Goal: Book appointment/travel/reservation

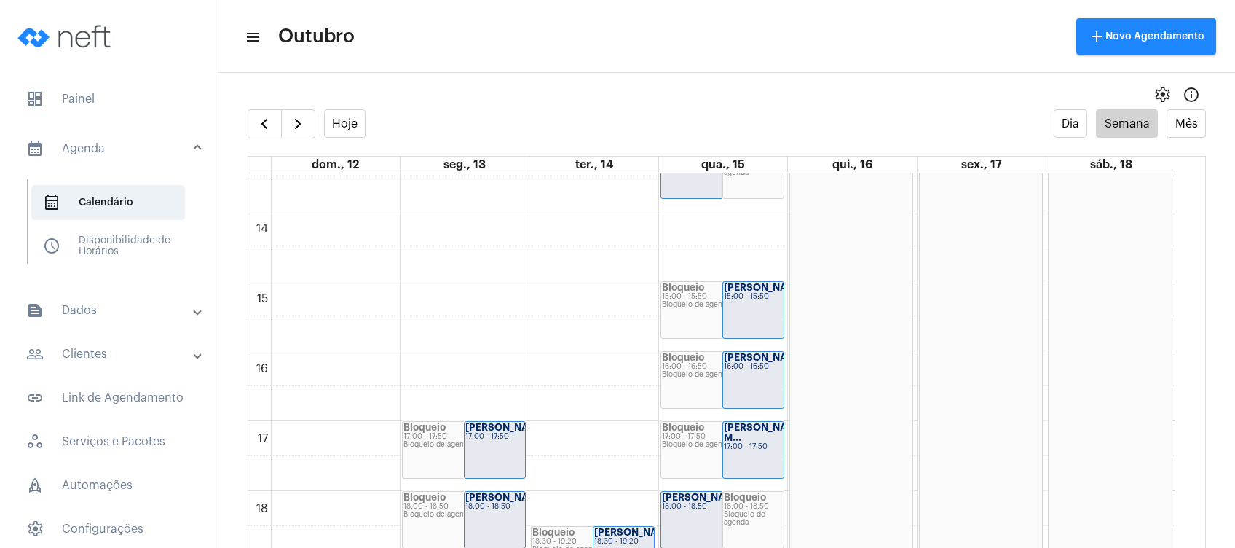
scroll to position [944, 0]
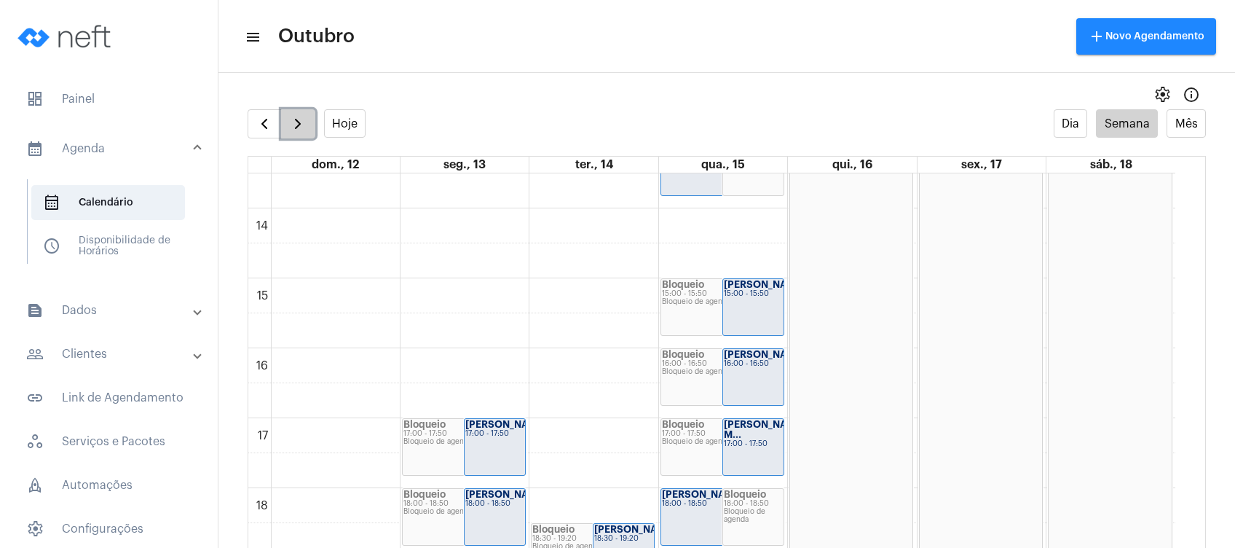
click at [291, 131] on span "button" at bounding box center [297, 123] width 17 height 17
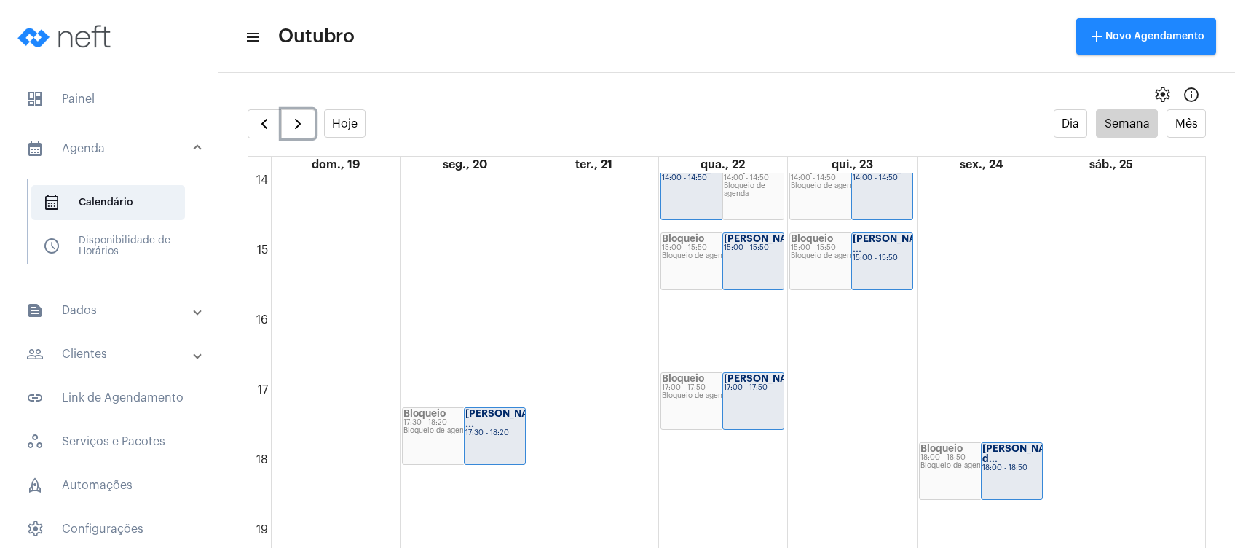
scroll to position [980, 0]
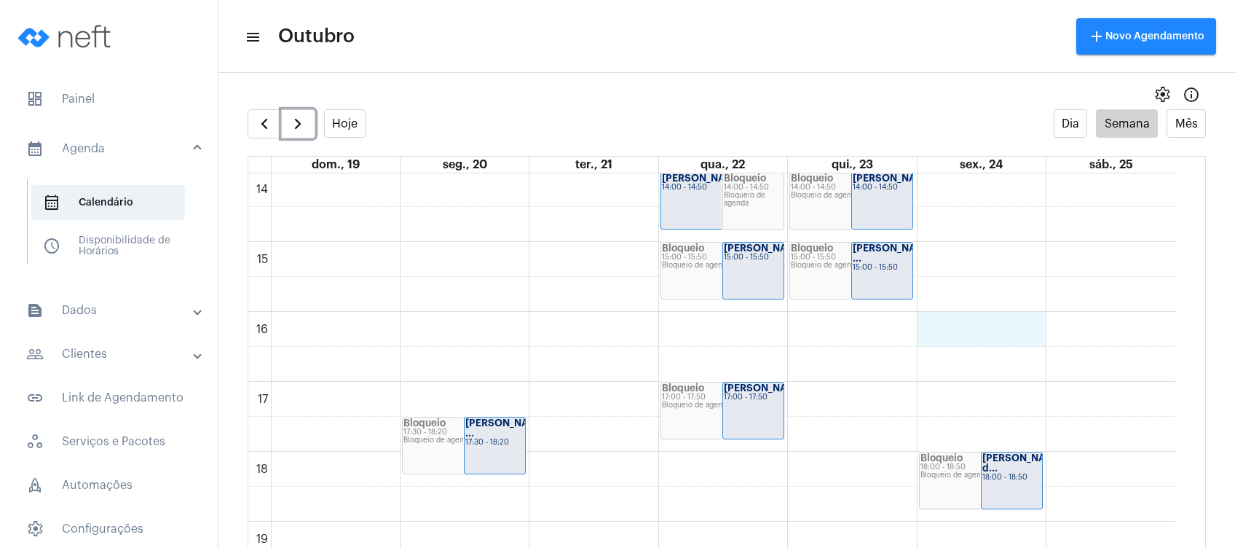
click at [982, 328] on div "00 01 02 03 04 05 06 07 08 09 10 11 12 13 14 15 16 17 18 19 20 21 22 23 Bloquei…" at bounding box center [711, 32] width 927 height 1678
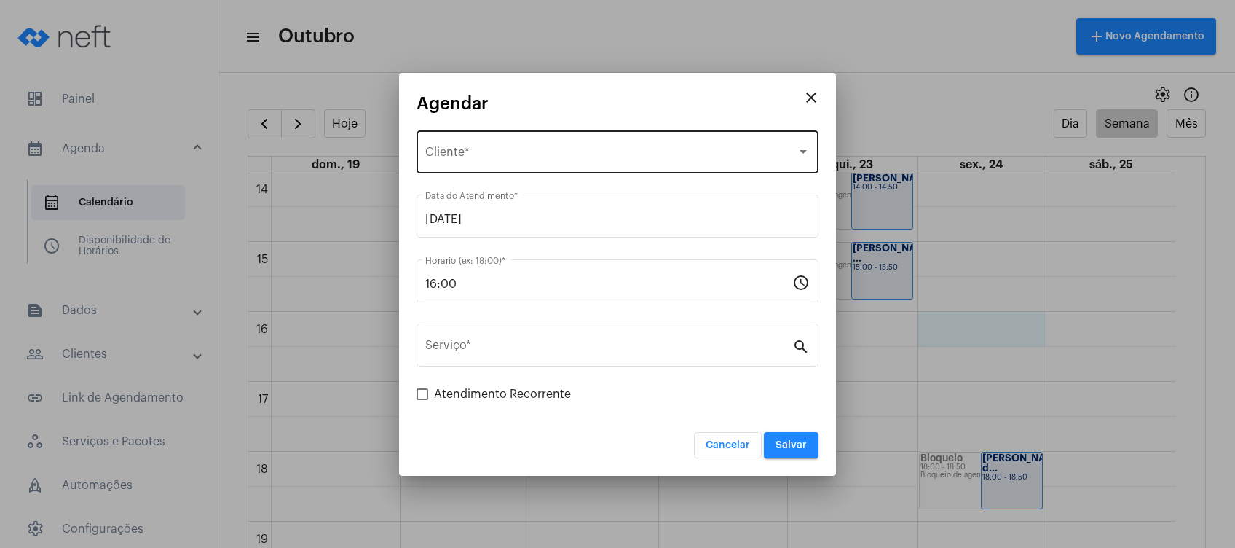
click at [529, 132] on div "Selecione o Cliente Cliente *" at bounding box center [617, 150] width 384 height 46
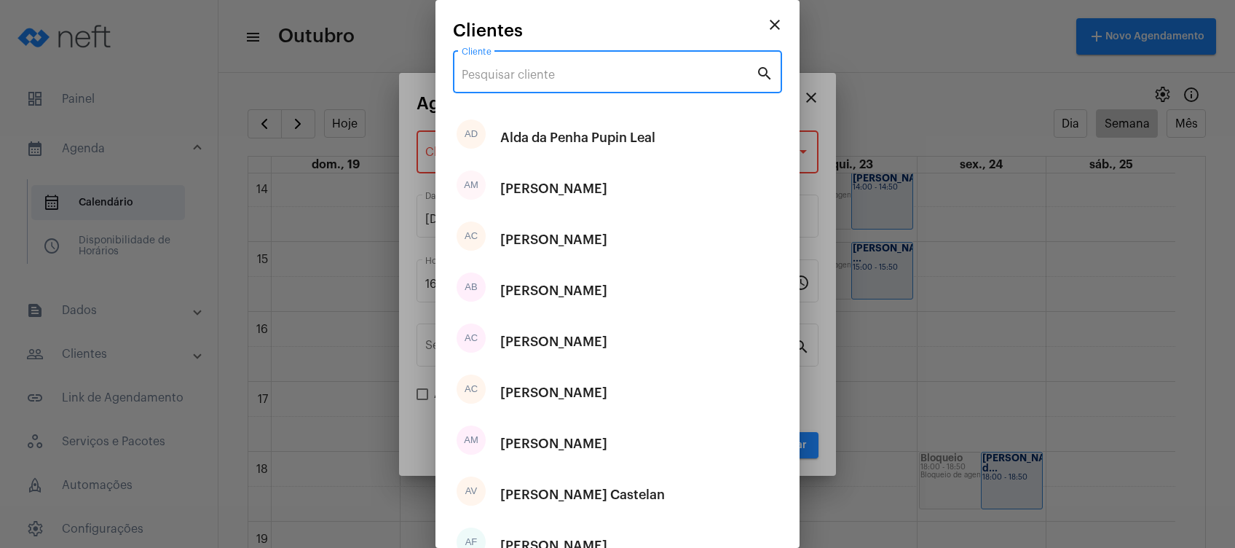
click at [496, 81] on input "Cliente" at bounding box center [609, 74] width 294 height 13
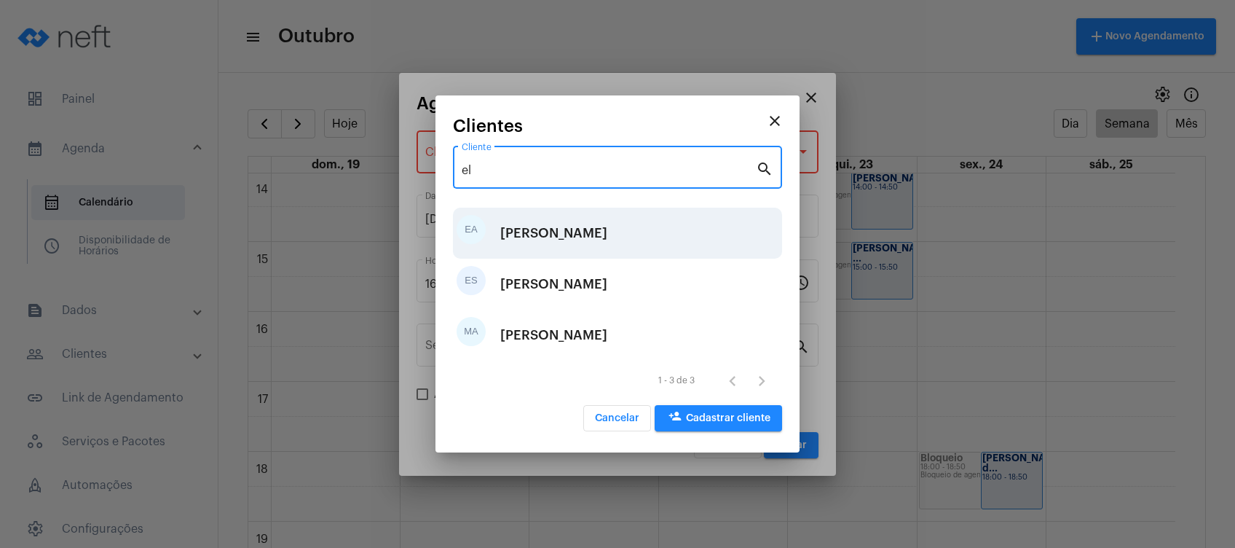
type input "el"
click at [548, 227] on div "[PERSON_NAME]" at bounding box center [553, 233] width 107 height 44
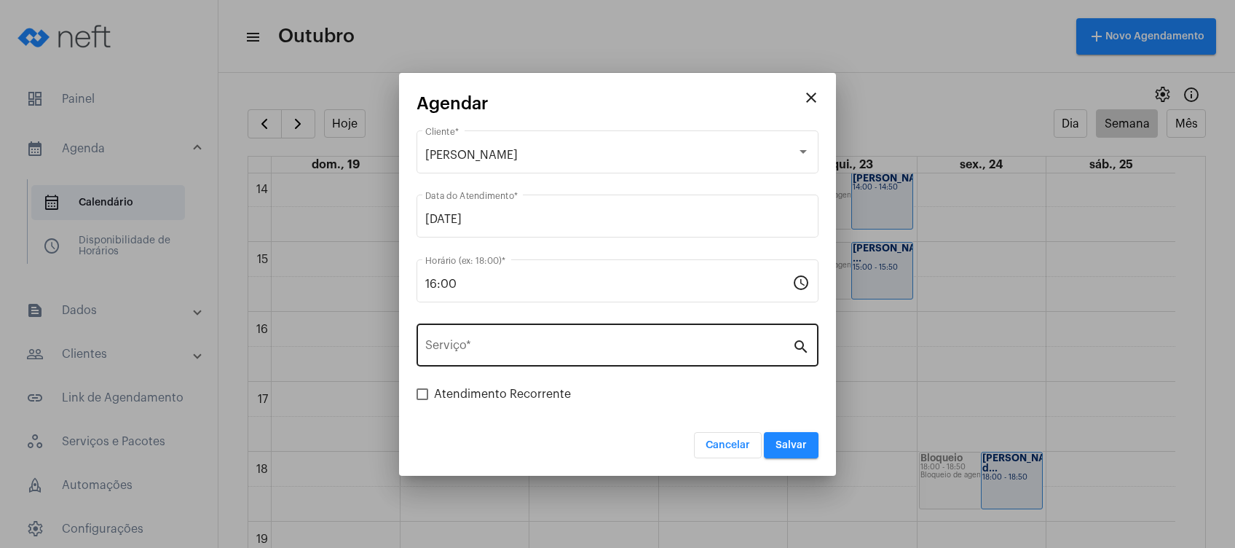
click at [542, 359] on div "Serviço *" at bounding box center [608, 343] width 367 height 46
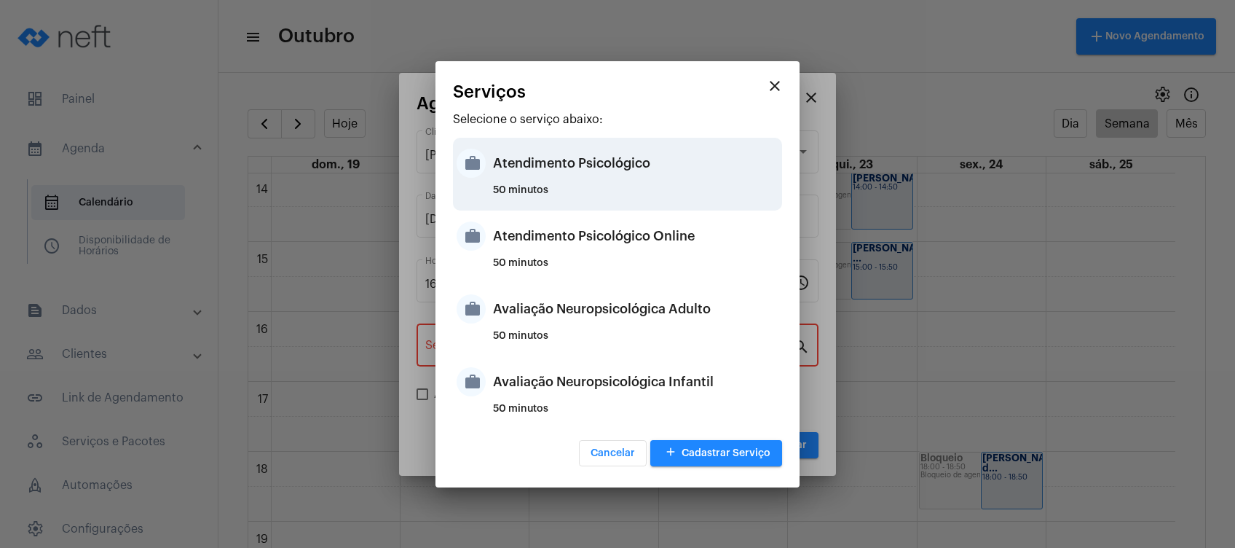
click at [660, 174] on div "Atendimento Psicológico" at bounding box center [635, 163] width 285 height 44
type input "Atendimento Psicológico"
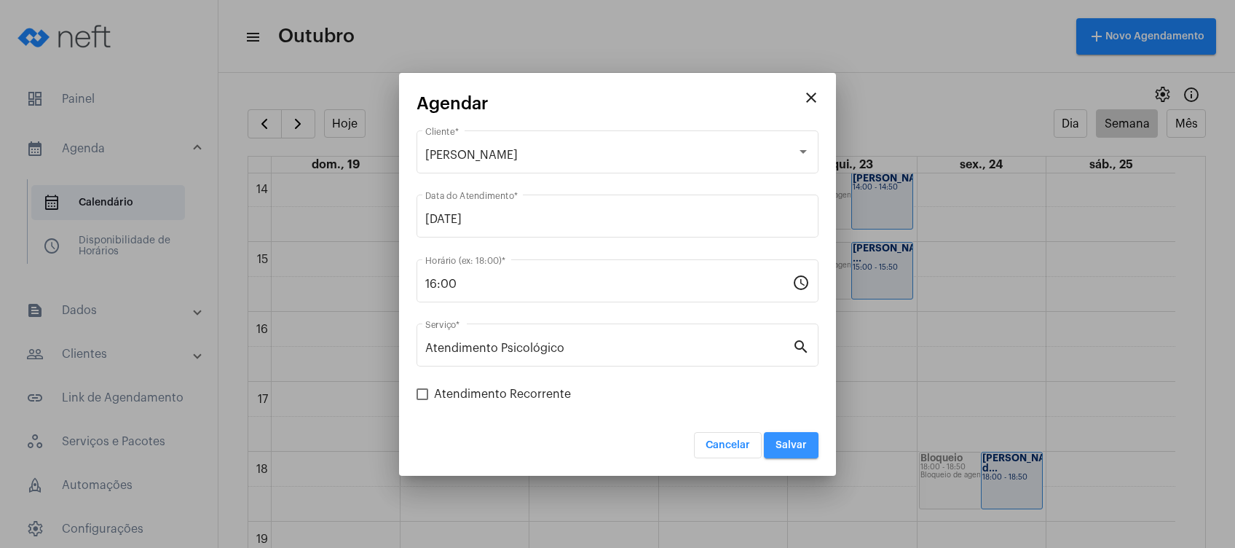
click at [790, 438] on button "Salvar" at bounding box center [791, 445] width 55 height 26
